Goal: Consume media (video, audio): Consume media (video, audio)

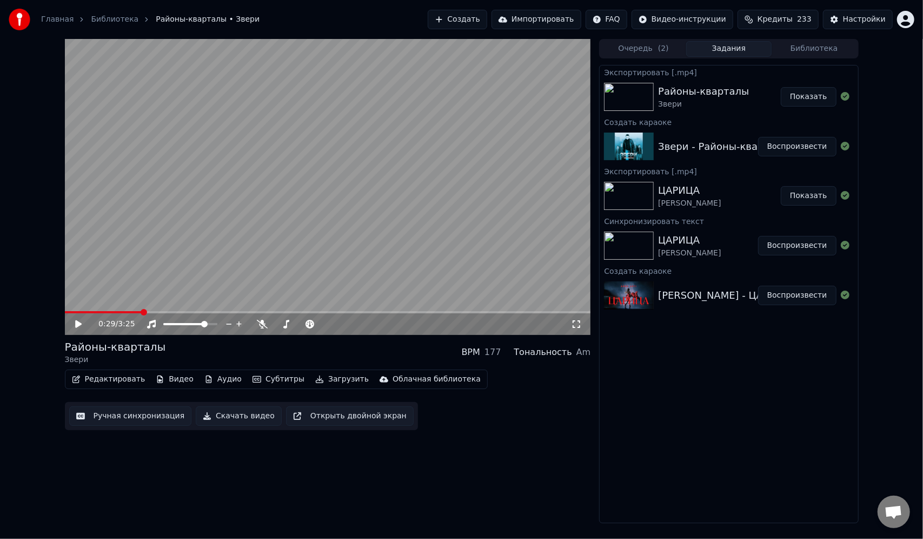
click at [728, 246] on div "ЦАРИЦА [PERSON_NAME]" at bounding box center [708, 246] width 100 height 26
click at [699, 228] on div "ЦАРИЦА [PERSON_NAME] Воспроизвести" at bounding box center [729, 245] width 258 height 37
click at [781, 243] on button "Воспроизвести" at bounding box center [797, 245] width 78 height 19
click at [79, 322] on icon at bounding box center [77, 324] width 5 height 6
click at [104, 376] on button "Редактировать" at bounding box center [109, 379] width 82 height 15
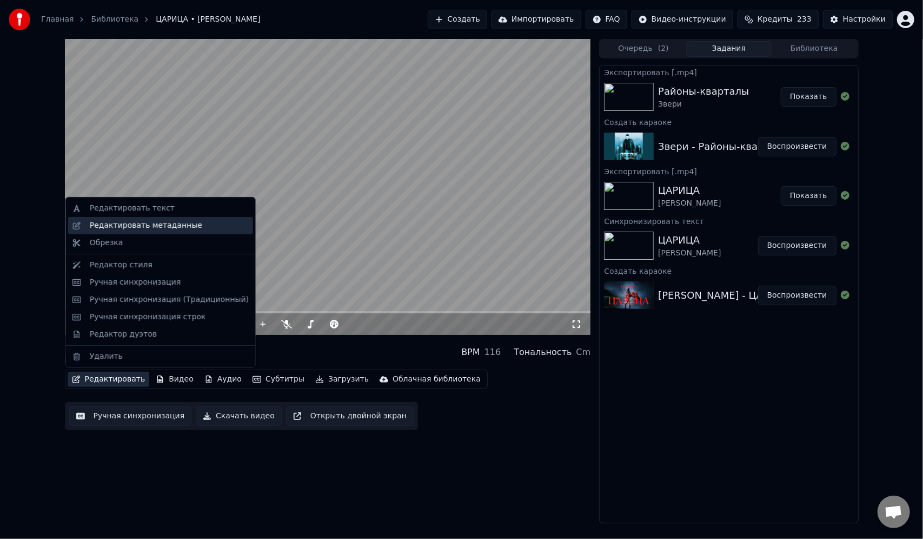
click at [151, 224] on div "Редактировать метаданные" at bounding box center [146, 225] width 112 height 11
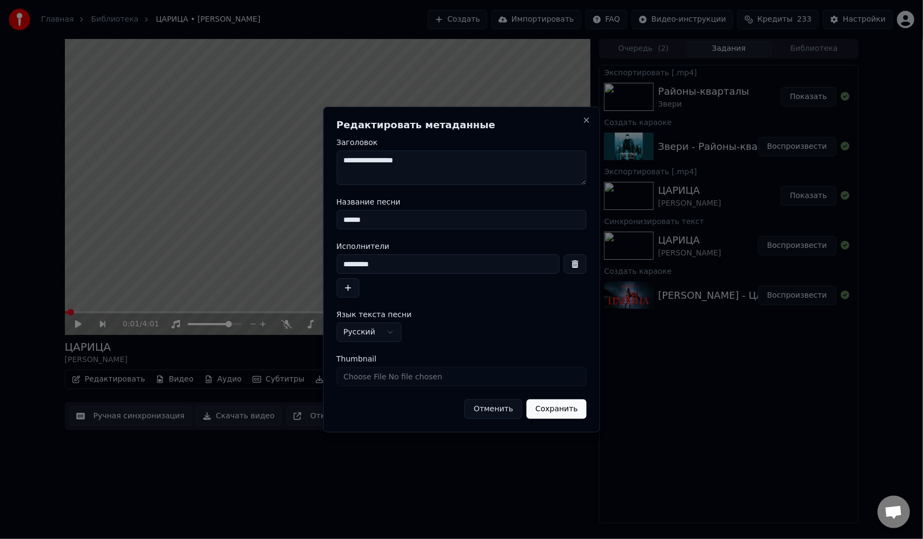
click at [380, 377] on input "Thumbnail" at bounding box center [461, 376] width 250 height 19
click at [498, 408] on button "Отменить" at bounding box center [494, 408] width 58 height 19
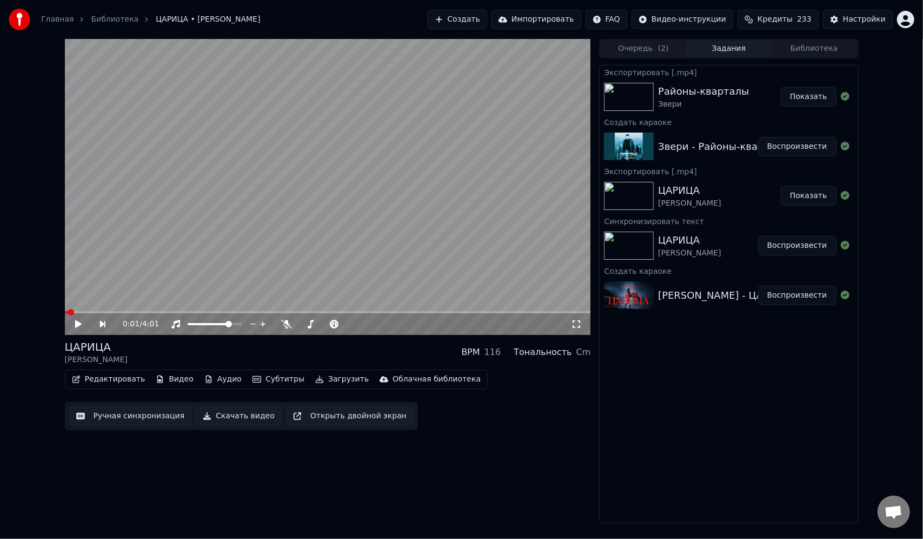
click at [169, 380] on button "Видео" at bounding box center [174, 379] width 47 height 15
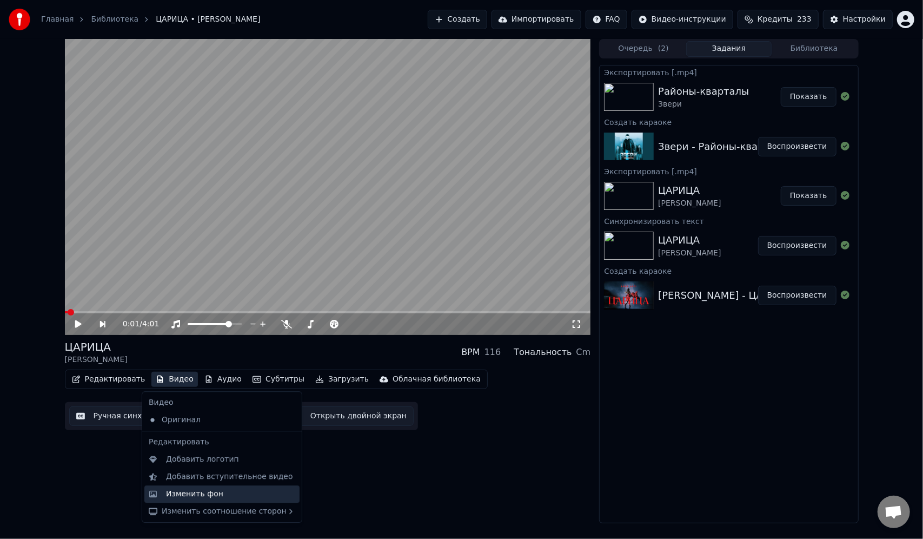
click at [214, 494] on div "Изменить фон" at bounding box center [194, 493] width 57 height 11
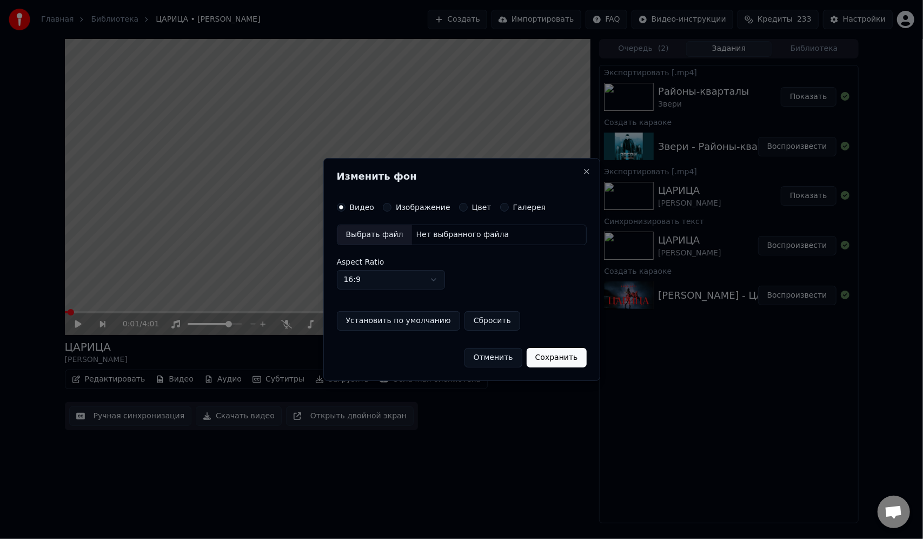
click at [387, 235] on div "Выбрать файл" at bounding box center [374, 234] width 75 height 19
click at [548, 353] on button "Сохранить" at bounding box center [557, 357] width 60 height 19
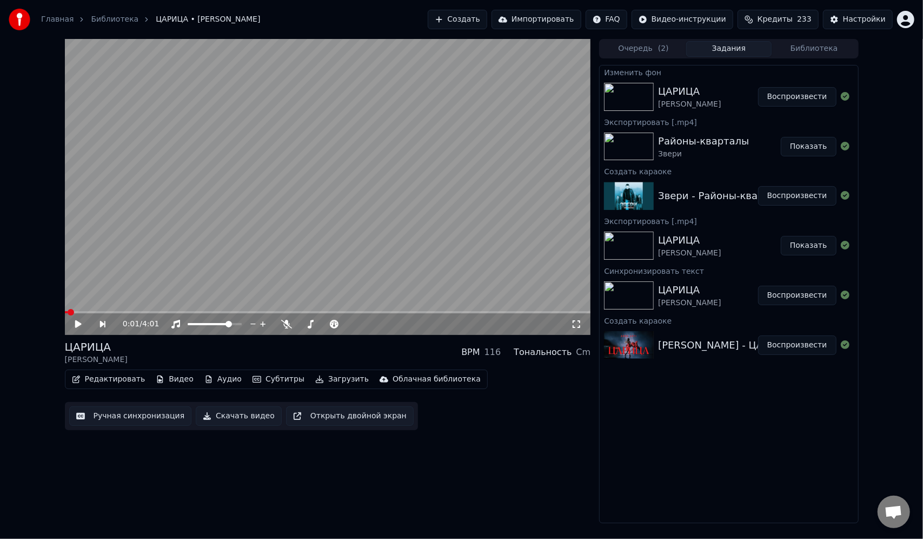
click at [777, 95] on button "Воспроизвести" at bounding box center [797, 96] width 78 height 19
click at [99, 313] on span at bounding box center [328, 312] width 526 height 2
click at [77, 324] on icon at bounding box center [77, 324] width 5 height 6
click at [228, 416] on button "Скачать видео" at bounding box center [239, 415] width 86 height 19
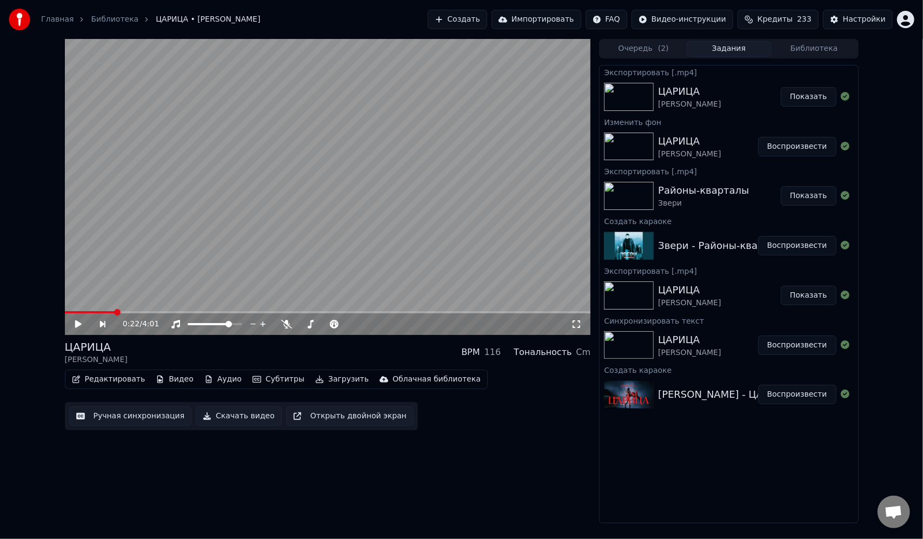
click at [798, 101] on button "Показать" at bounding box center [809, 96] width 56 height 19
